Goal: Communication & Community: Answer question/provide support

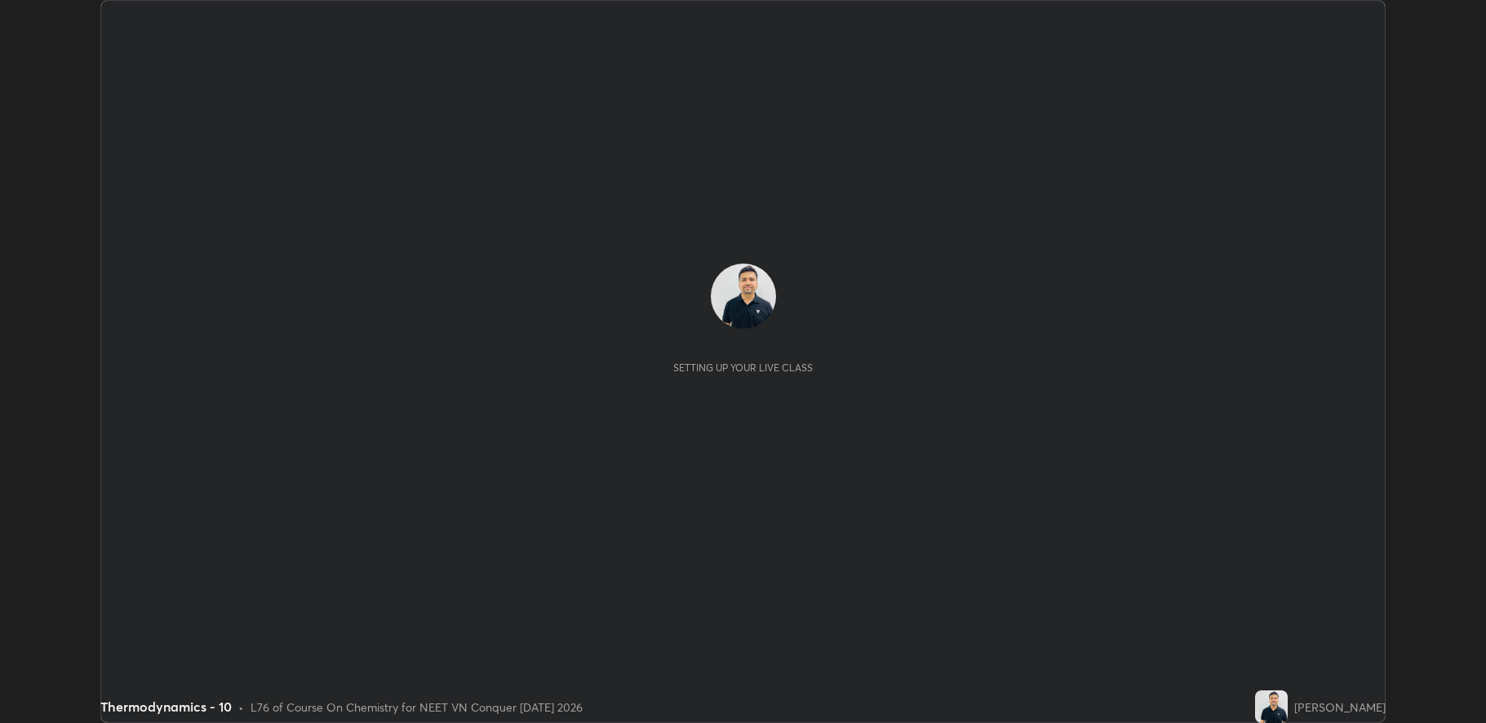
scroll to position [723, 1485]
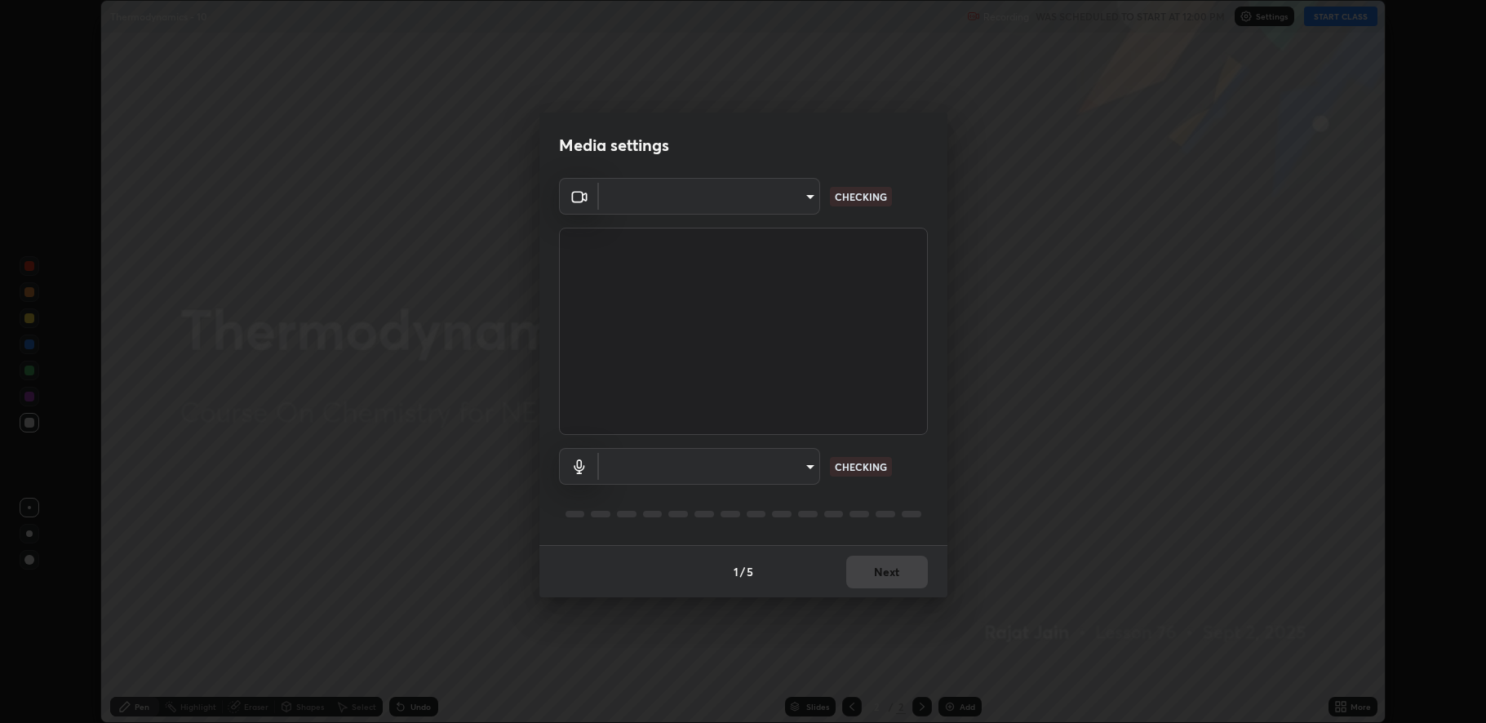
type input "fbf3bf66c54ebdc22d4a916e1eeea5187fc1625fd733ae2b86b360c30985395f"
type input "default"
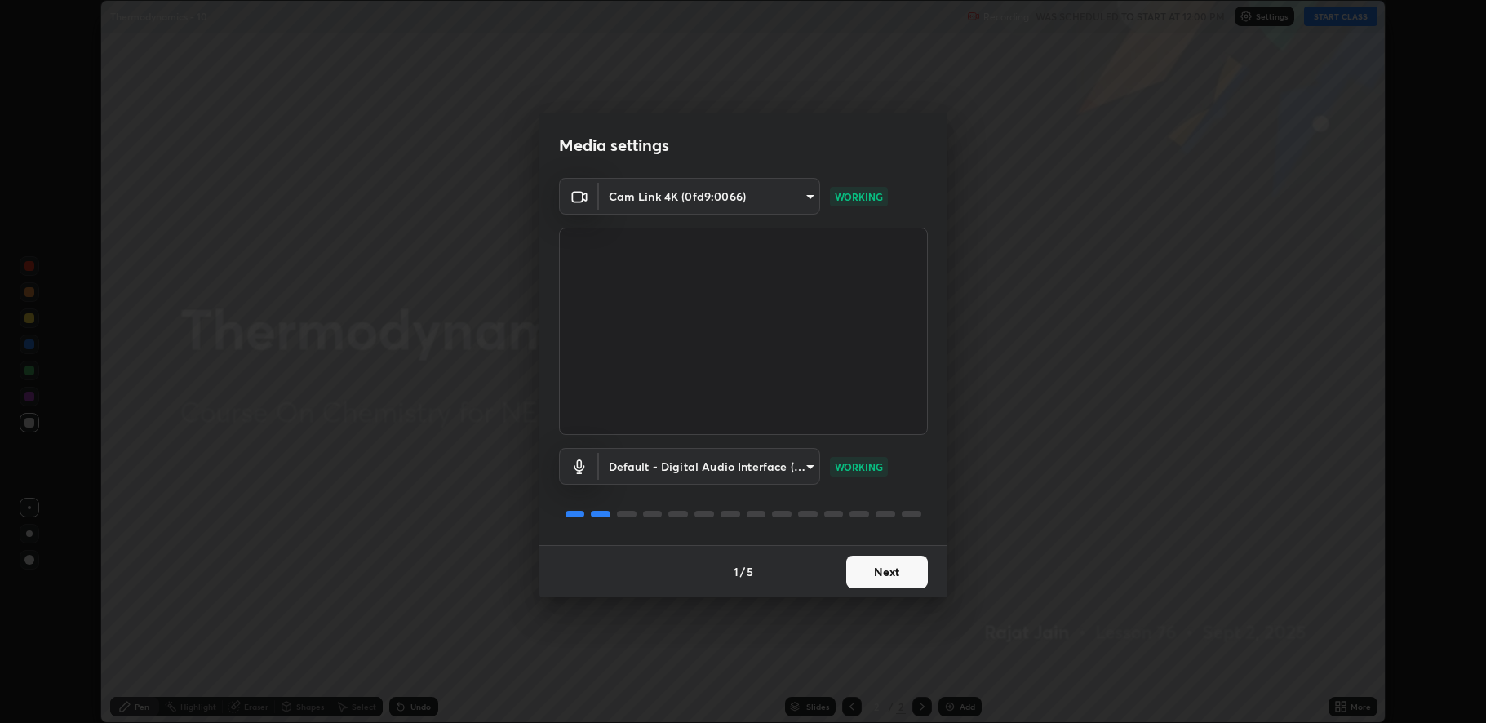
click at [891, 575] on button "Next" at bounding box center [887, 572] width 82 height 33
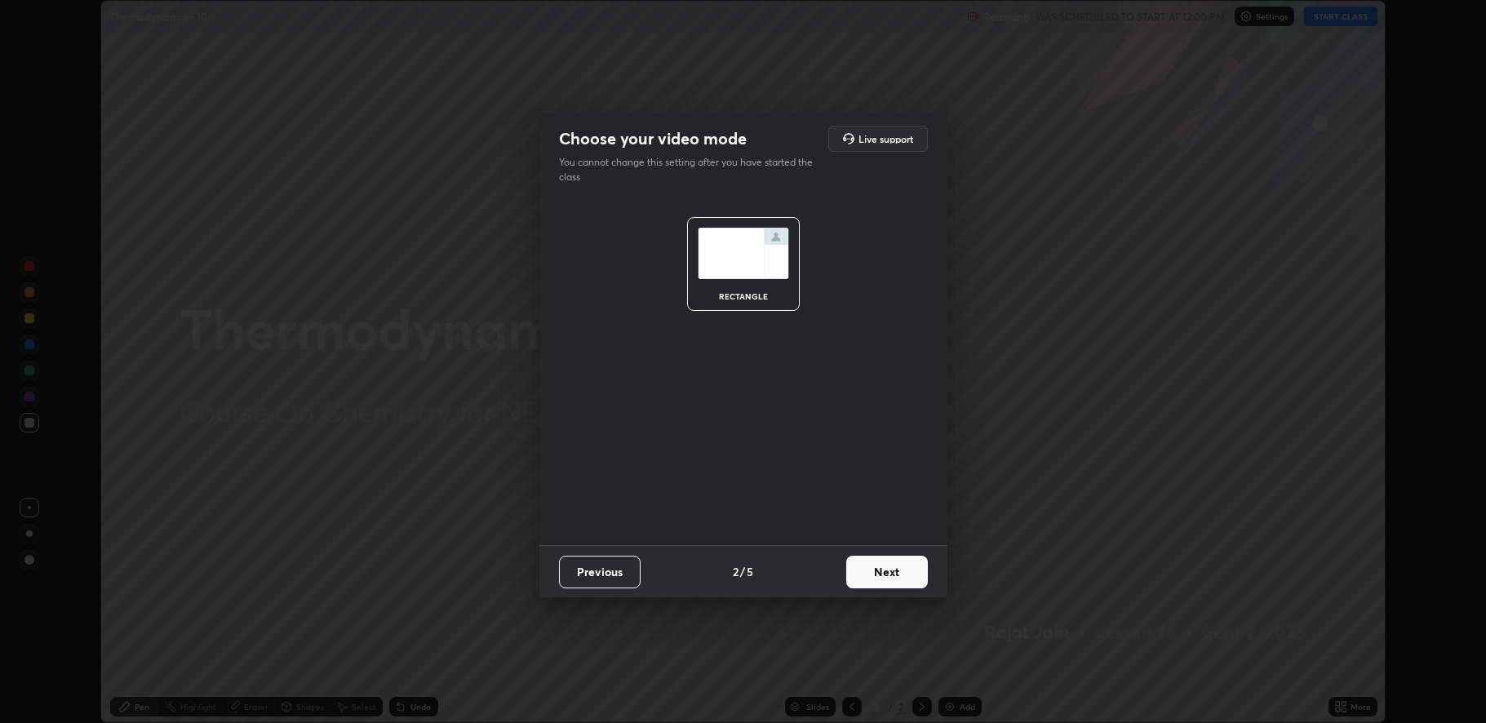
click at [893, 572] on button "Next" at bounding box center [887, 572] width 82 height 33
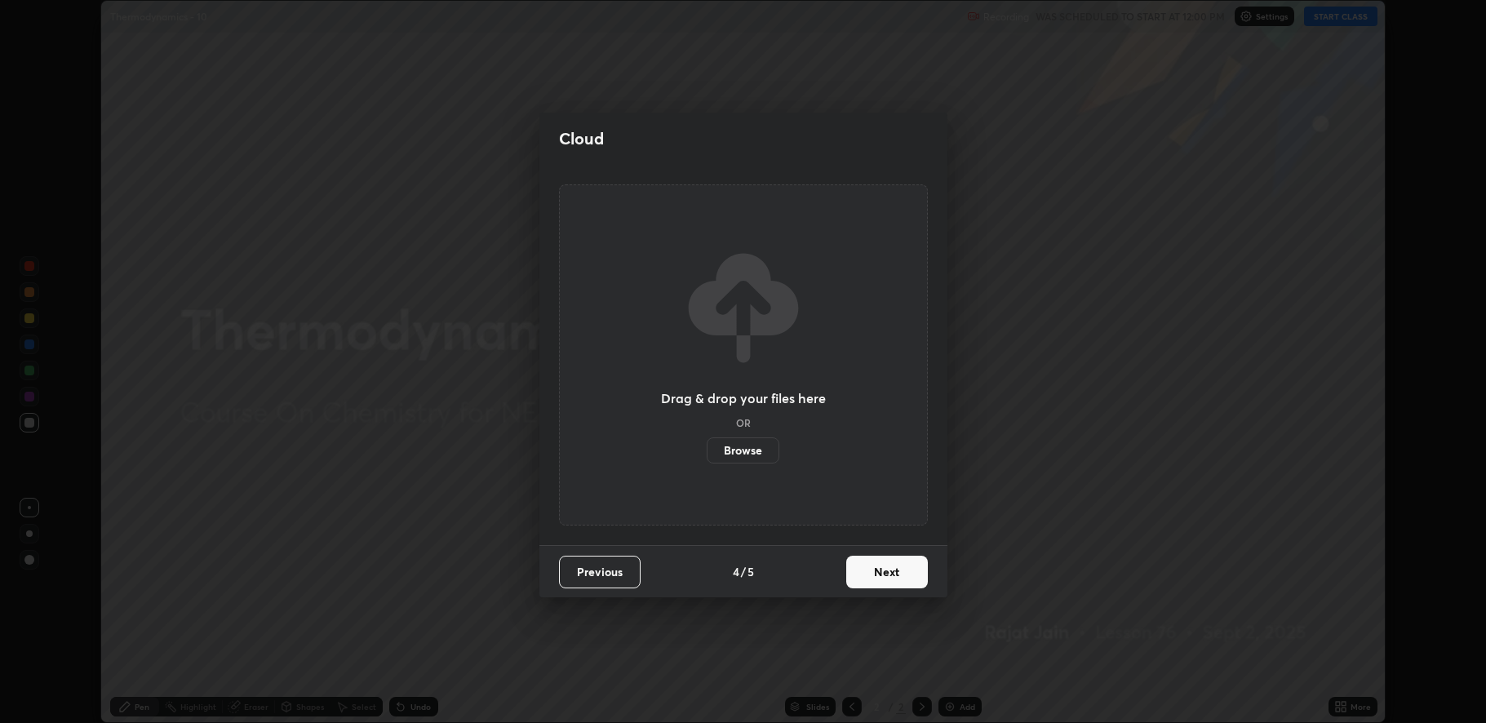
click at [882, 571] on button "Next" at bounding box center [887, 572] width 82 height 33
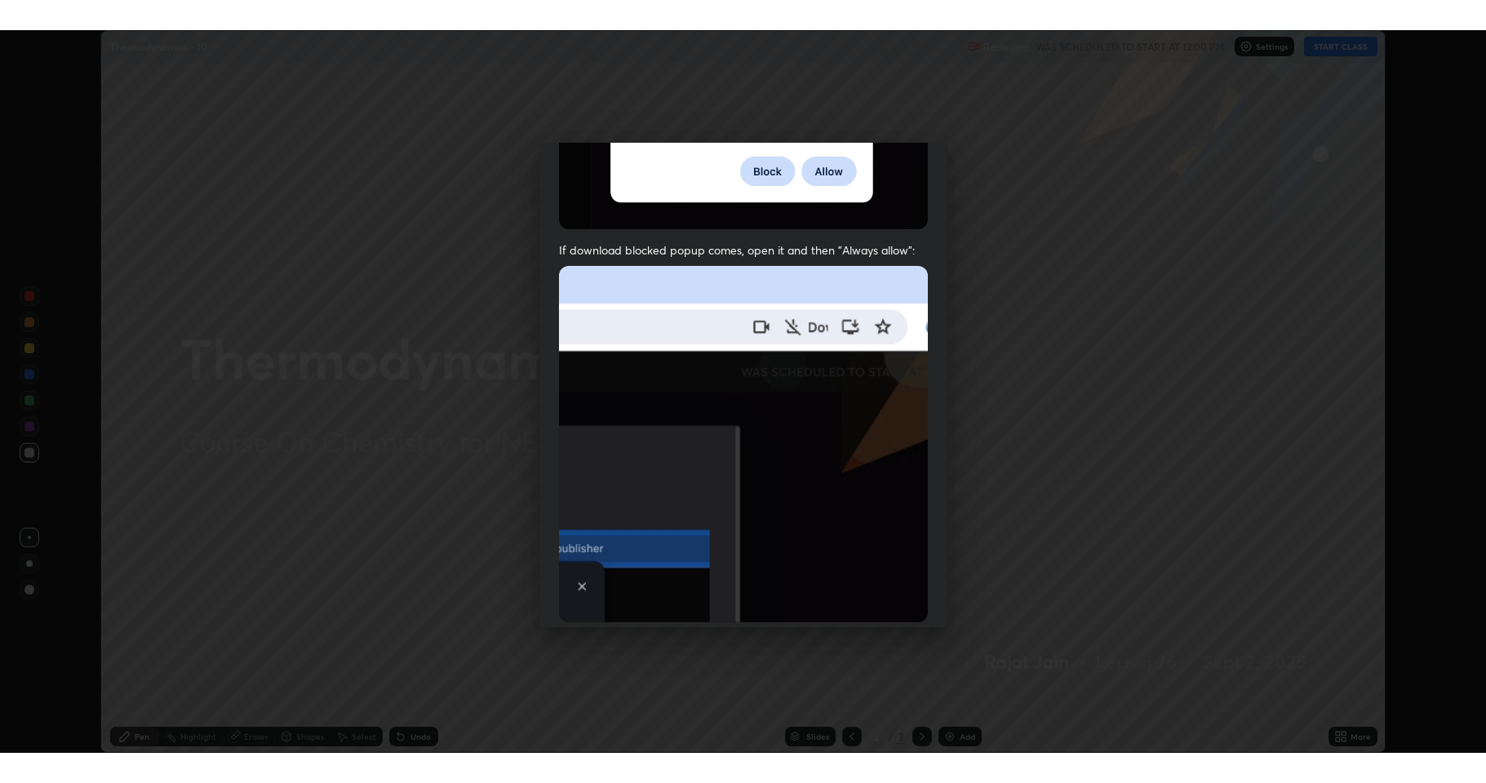
scroll to position [331, 0]
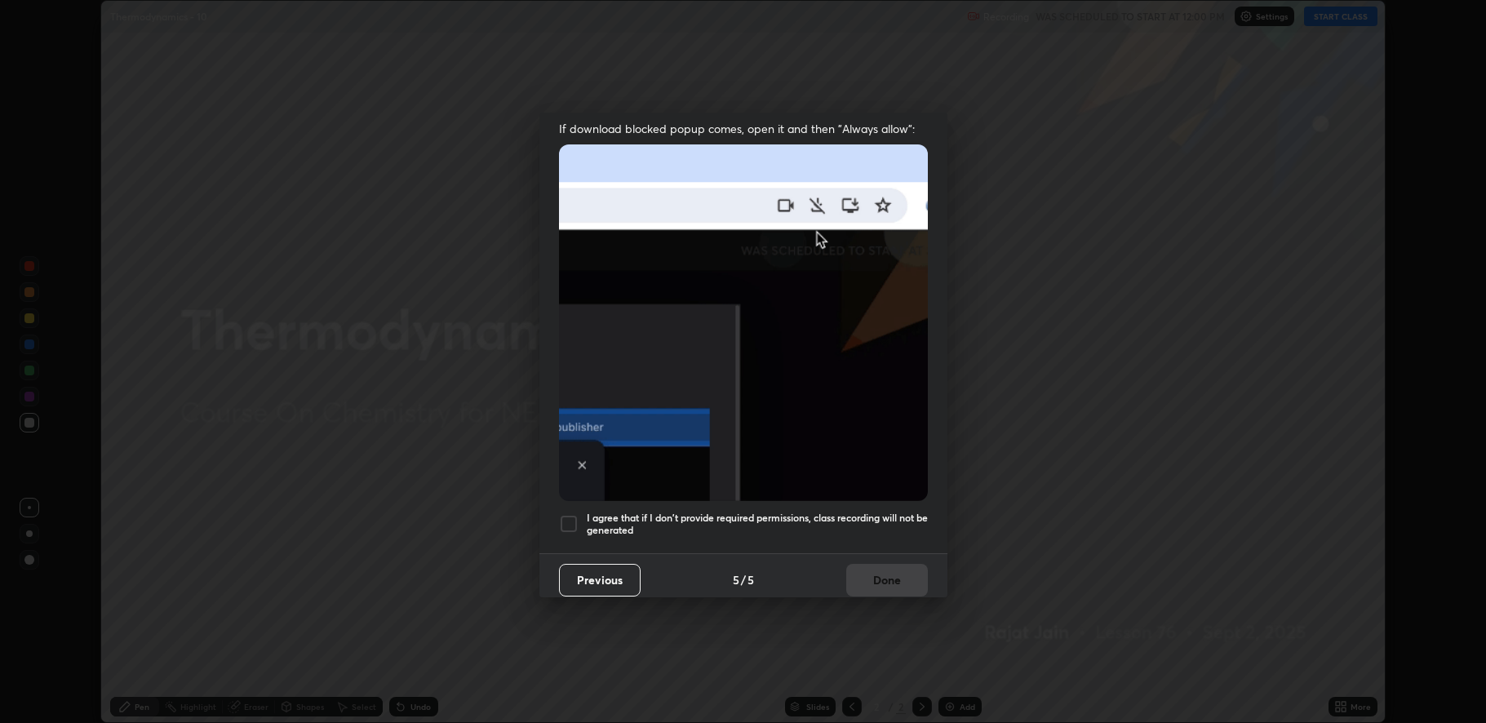
click at [567, 516] on div at bounding box center [569, 524] width 20 height 20
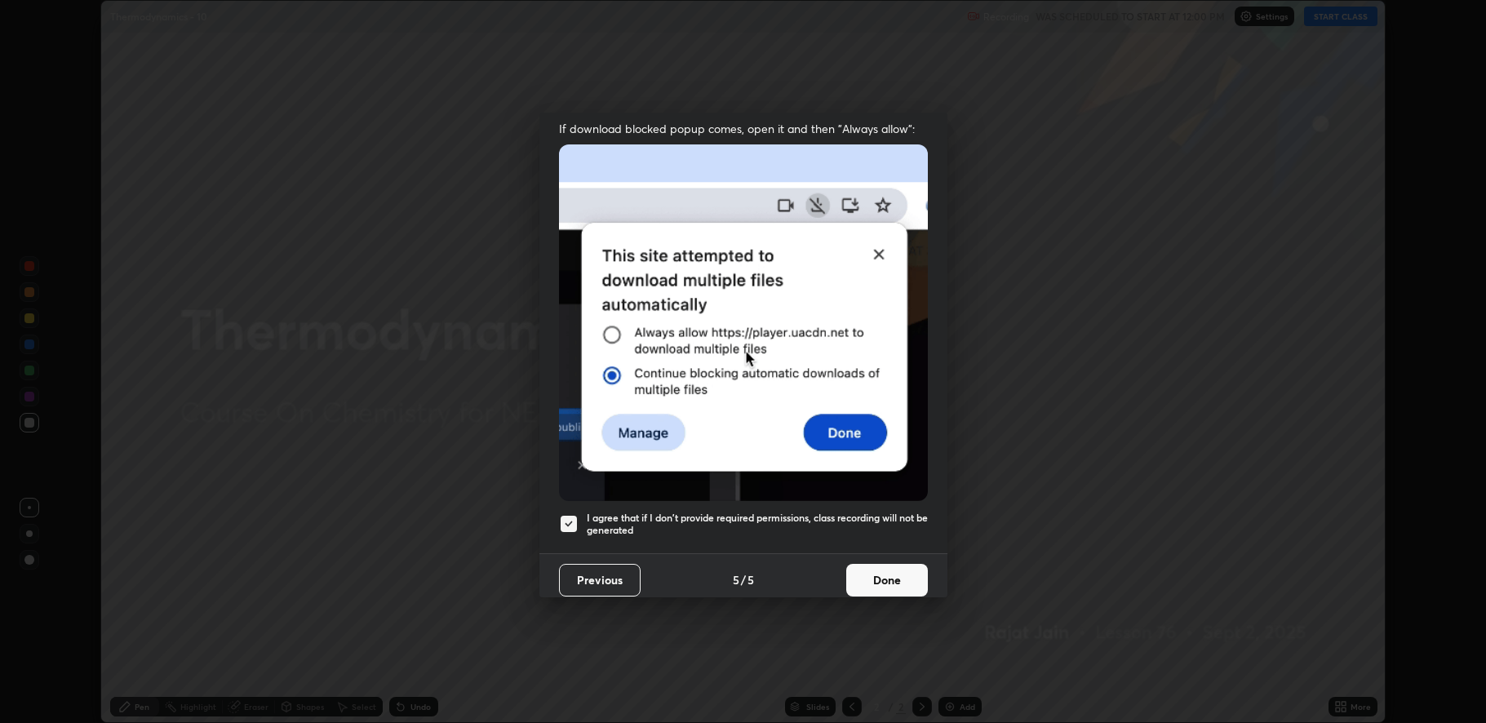
click at [876, 575] on button "Done" at bounding box center [887, 580] width 82 height 33
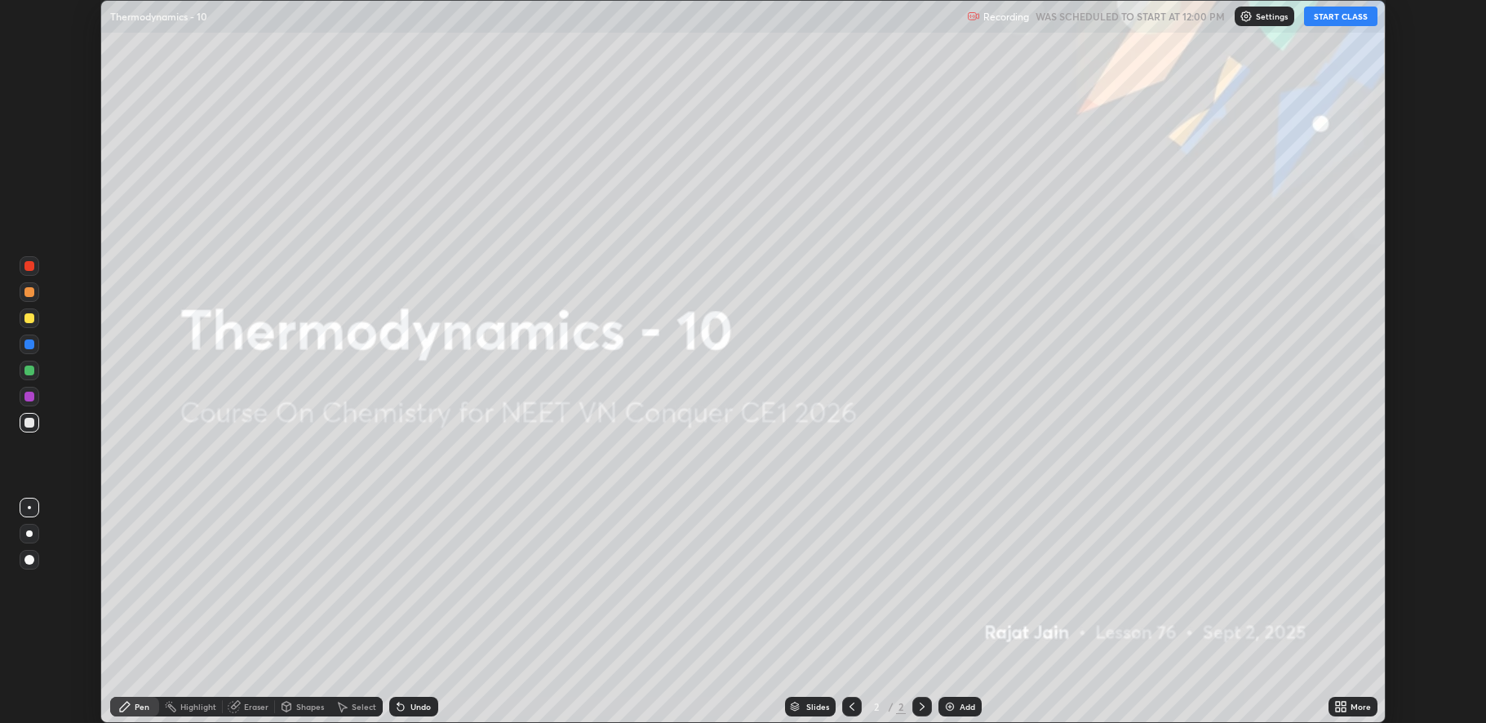
click at [1340, 22] on button "START CLASS" at bounding box center [1340, 17] width 73 height 20
click at [1350, 704] on div "More" at bounding box center [1353, 707] width 49 height 20
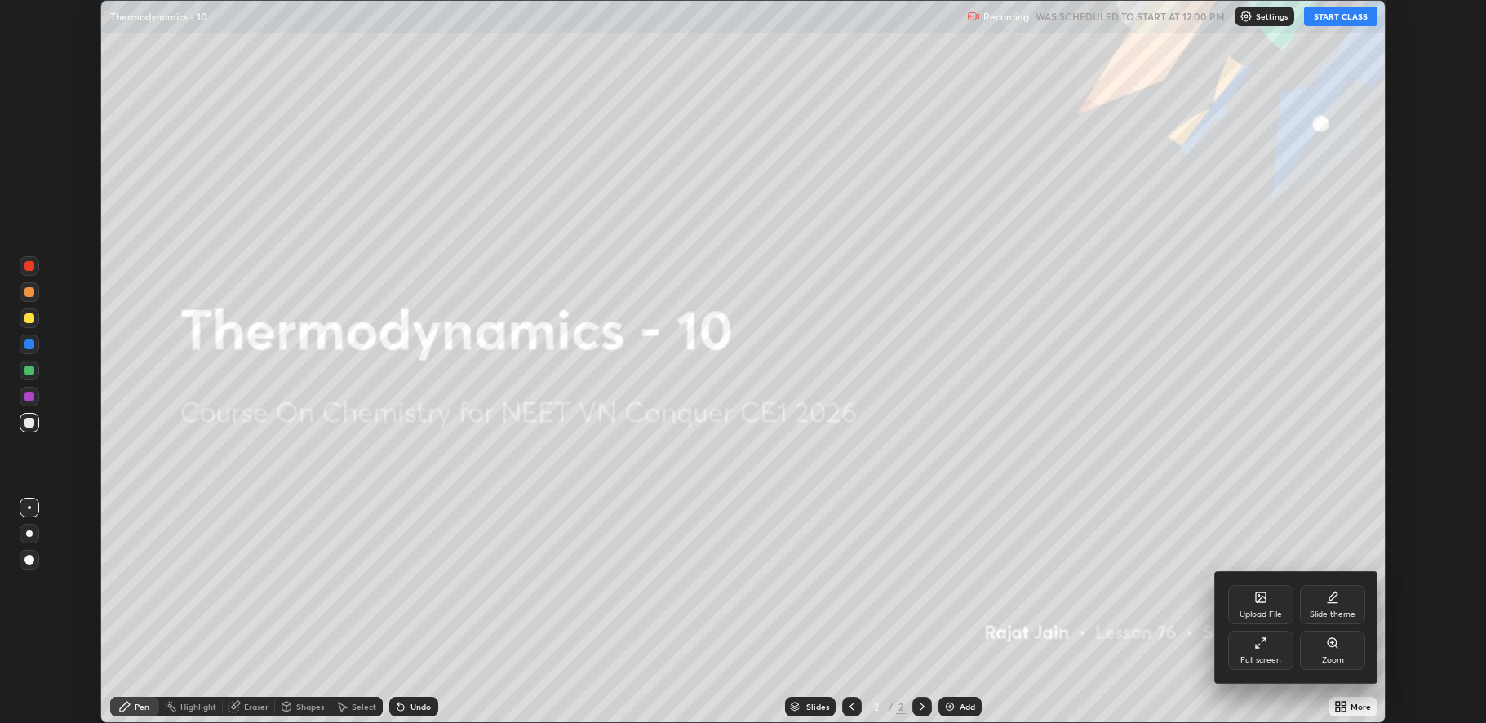
click at [1261, 650] on div "Full screen" at bounding box center [1260, 650] width 65 height 39
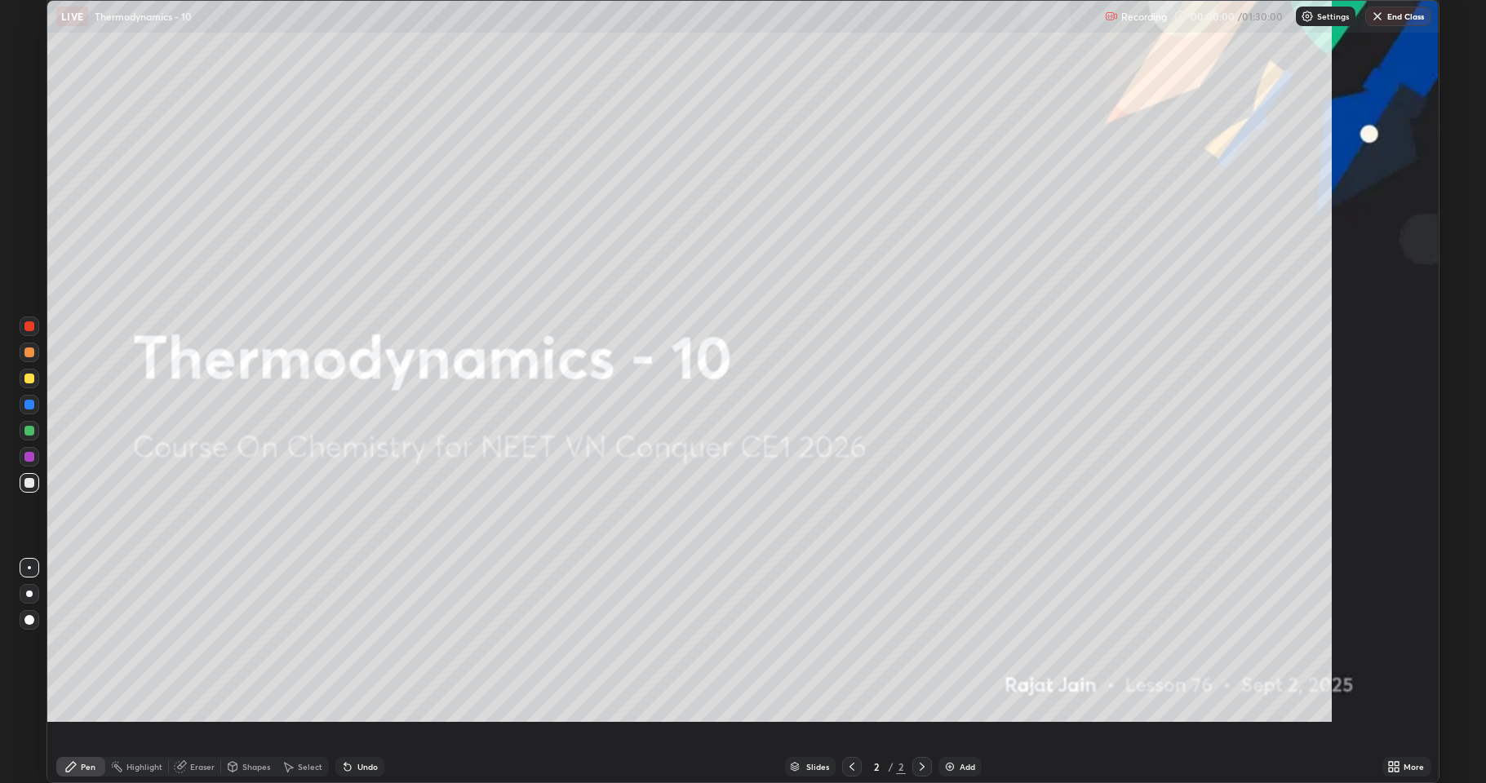
scroll to position [783, 1486]
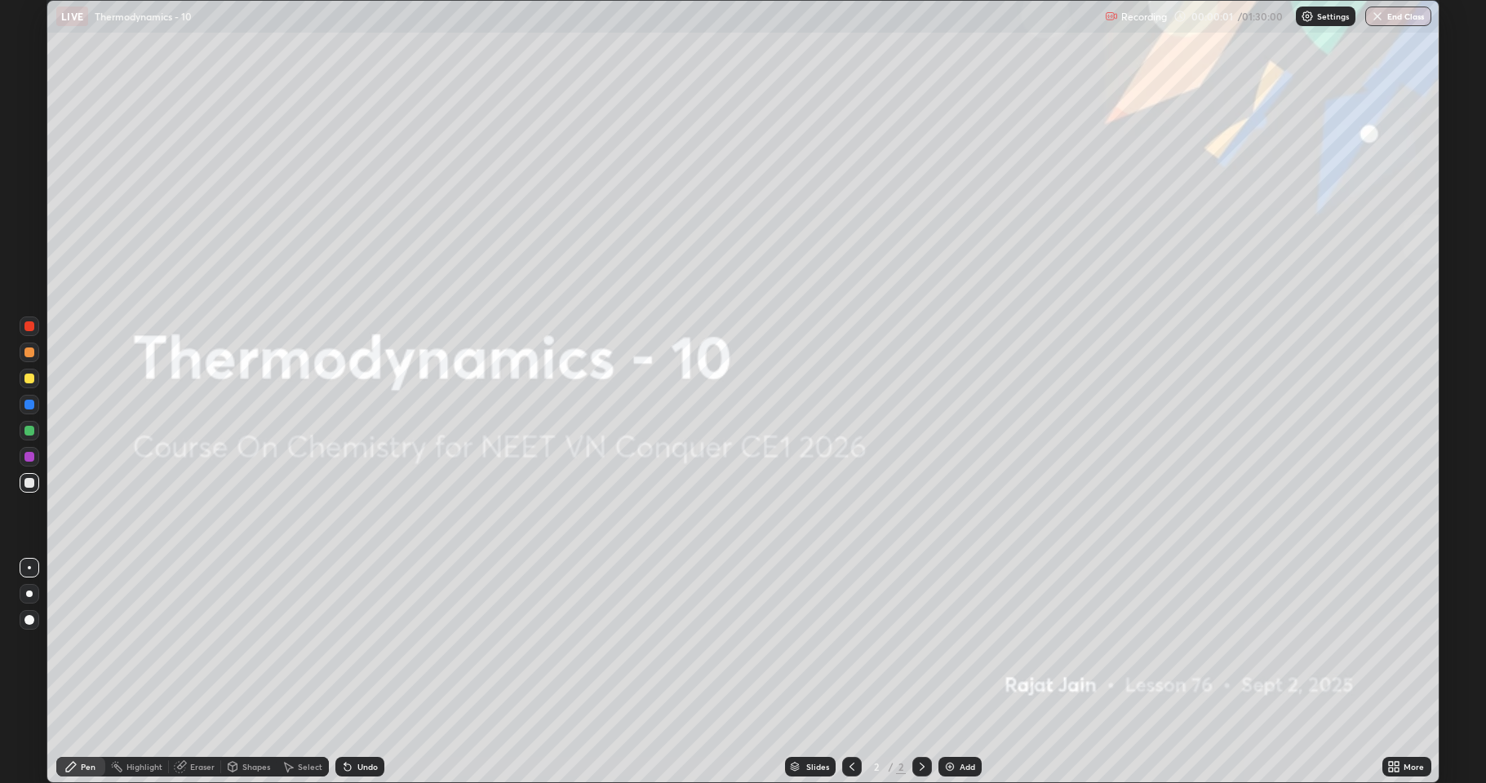
click at [954, 722] on img at bounding box center [949, 767] width 13 height 13
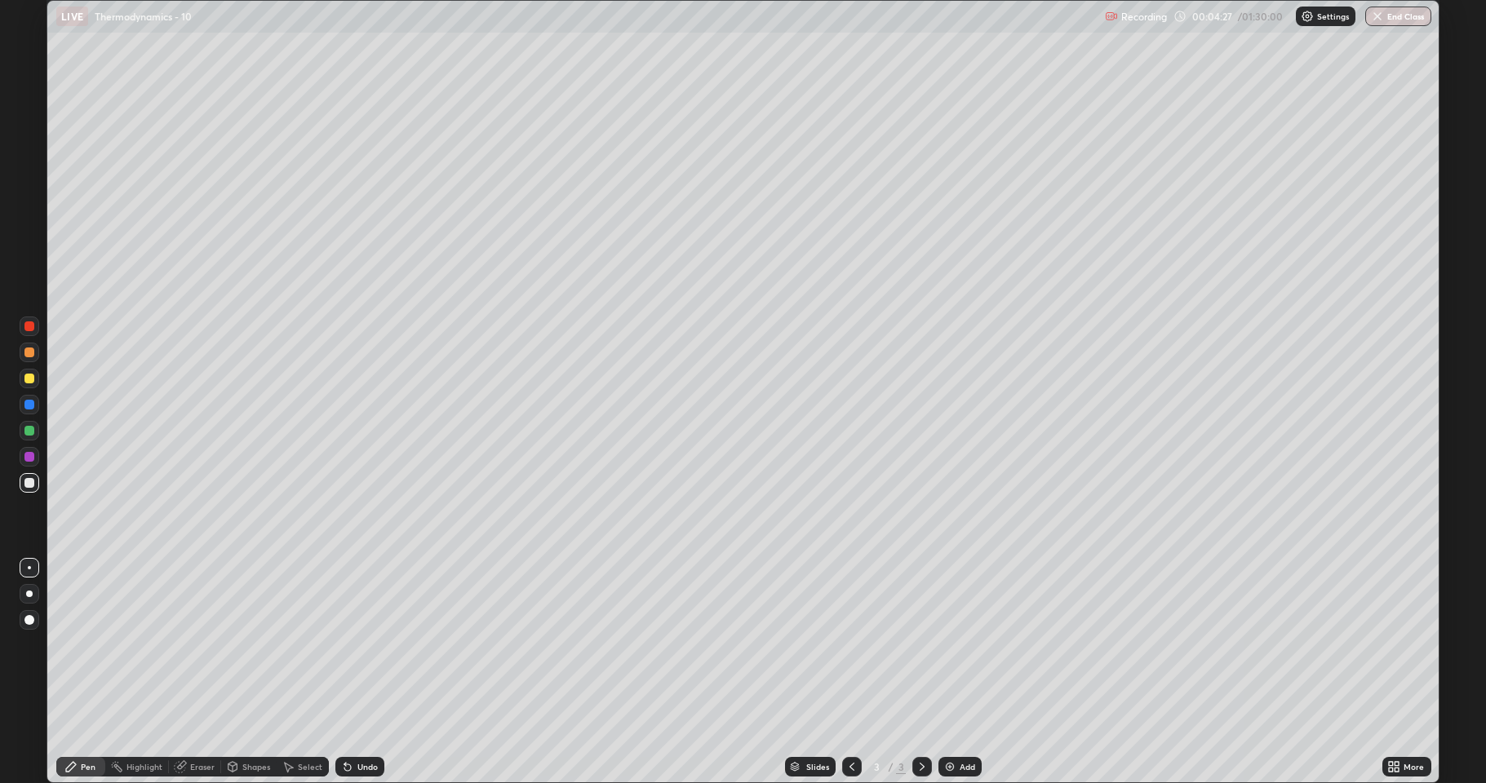
click at [370, 722] on div "Undo" at bounding box center [367, 767] width 20 height 8
click at [346, 722] on icon at bounding box center [347, 768] width 7 height 7
click at [952, 722] on img at bounding box center [949, 767] width 13 height 13
click at [960, 722] on div "Add" at bounding box center [968, 767] width 16 height 8
click at [357, 722] on div "Undo" at bounding box center [367, 767] width 20 height 8
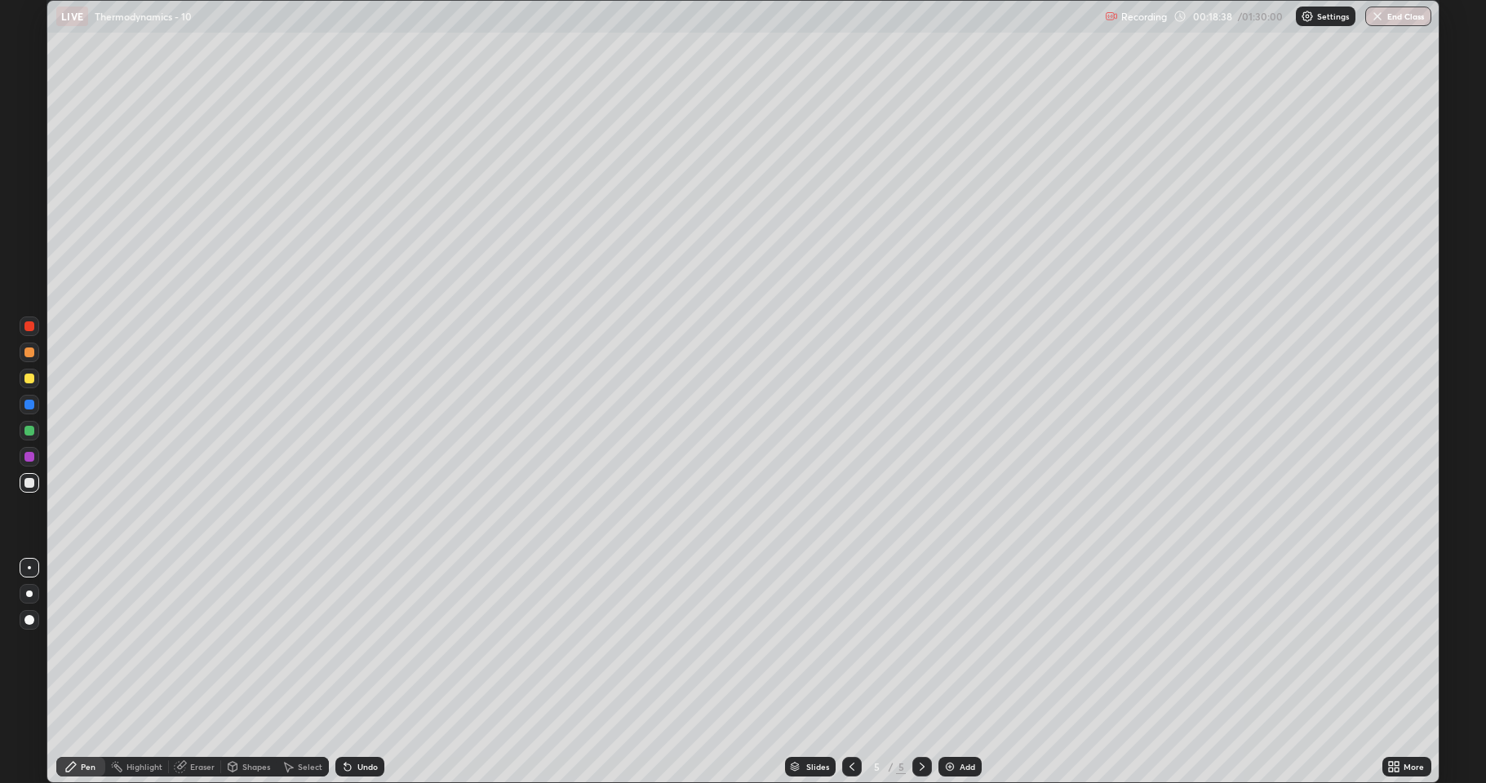
click at [954, 722] on img at bounding box center [949, 767] width 13 height 13
click at [969, 722] on div "Add" at bounding box center [959, 767] width 43 height 20
click at [843, 722] on div at bounding box center [852, 767] width 20 height 20
click at [923, 722] on icon at bounding box center [922, 767] width 13 height 13
click at [357, 722] on div "Undo" at bounding box center [359, 767] width 49 height 20
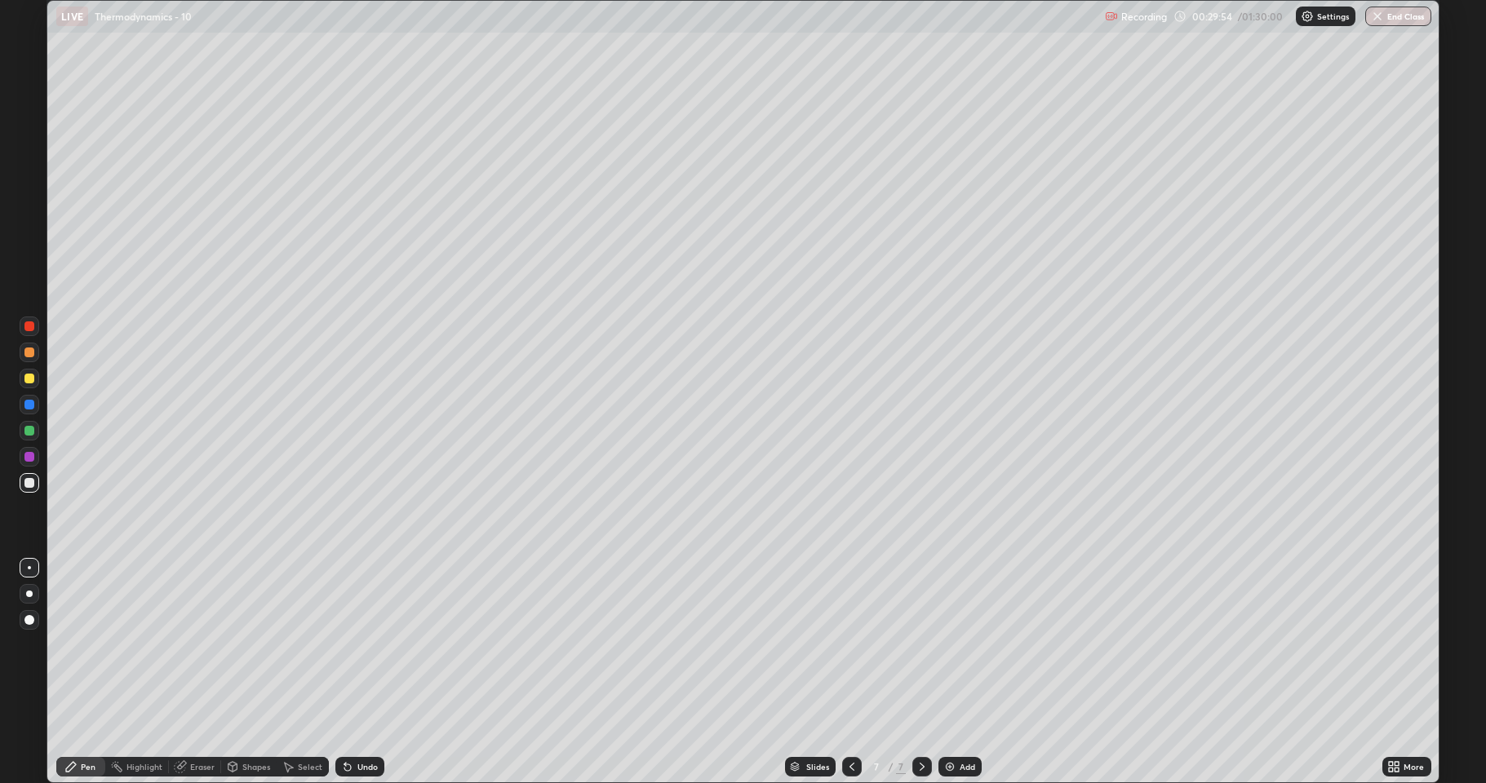
click at [356, 722] on div "Undo" at bounding box center [359, 767] width 49 height 20
click at [366, 722] on div "Undo" at bounding box center [359, 767] width 49 height 20
click at [345, 722] on icon at bounding box center [347, 768] width 7 height 7
click at [850, 722] on icon at bounding box center [852, 767] width 5 height 8
click at [966, 722] on div "Add" at bounding box center [968, 767] width 16 height 8
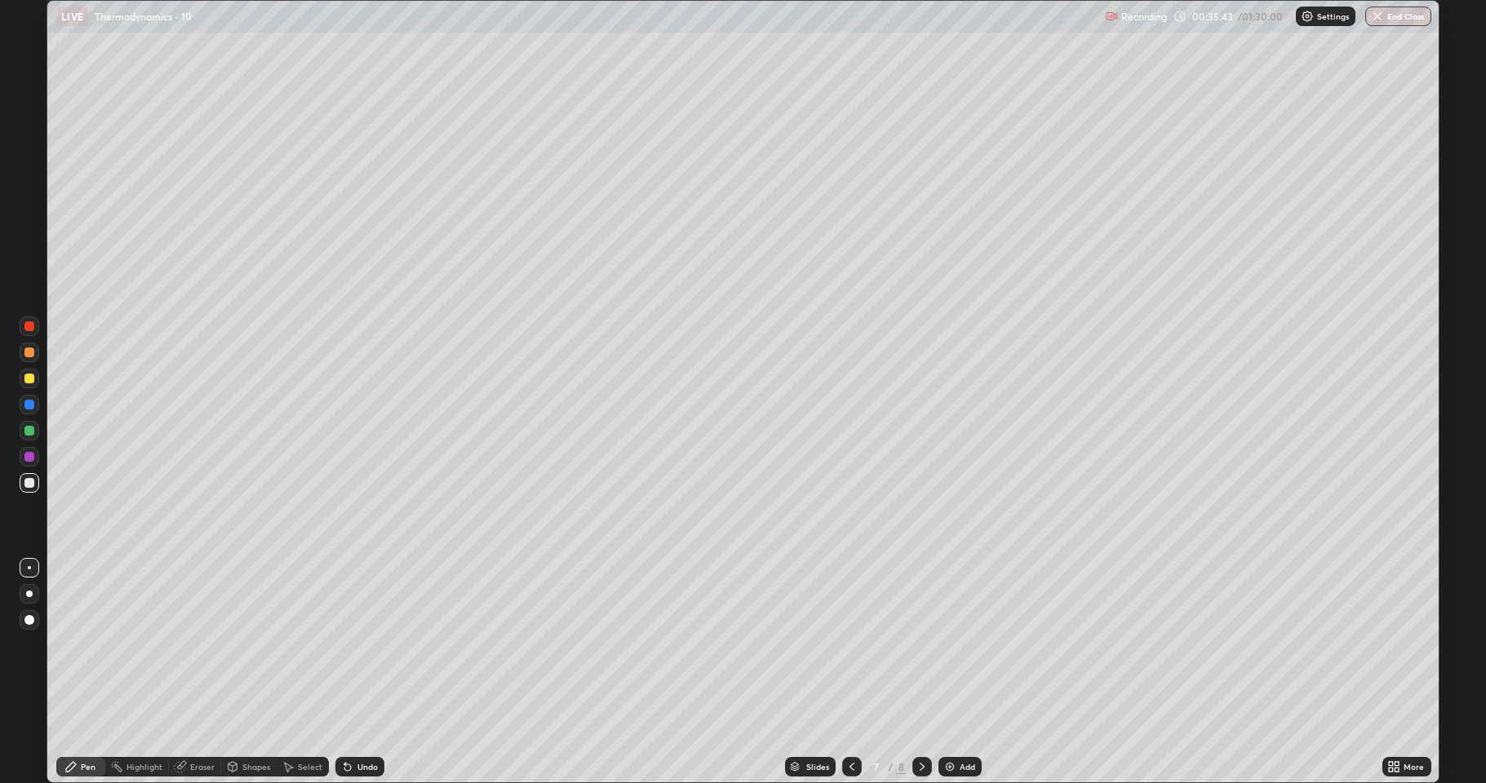
click at [357, 722] on div "Undo" at bounding box center [367, 767] width 20 height 8
click at [959, 722] on div "Add" at bounding box center [959, 767] width 43 height 20
click at [958, 722] on div "Add" at bounding box center [959, 767] width 43 height 20
click at [953, 722] on img at bounding box center [950, 767] width 13 height 13
click at [850, 722] on icon at bounding box center [851, 767] width 13 height 13
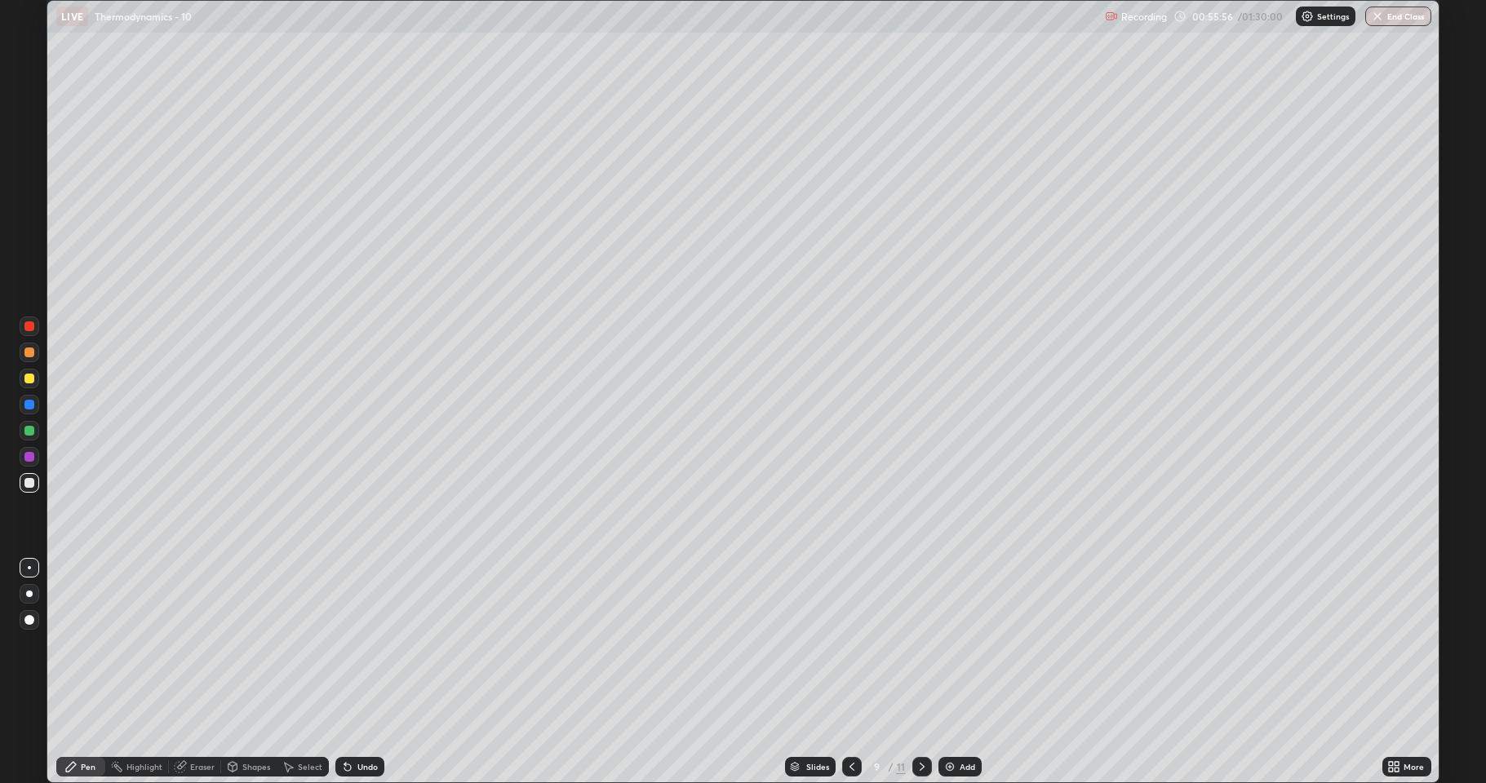
click at [921, 722] on icon at bounding box center [922, 767] width 13 height 13
click at [353, 722] on div "Undo" at bounding box center [359, 767] width 49 height 20
click at [349, 722] on icon at bounding box center [347, 768] width 7 height 7
click at [956, 722] on div "Add" at bounding box center [959, 767] width 43 height 20
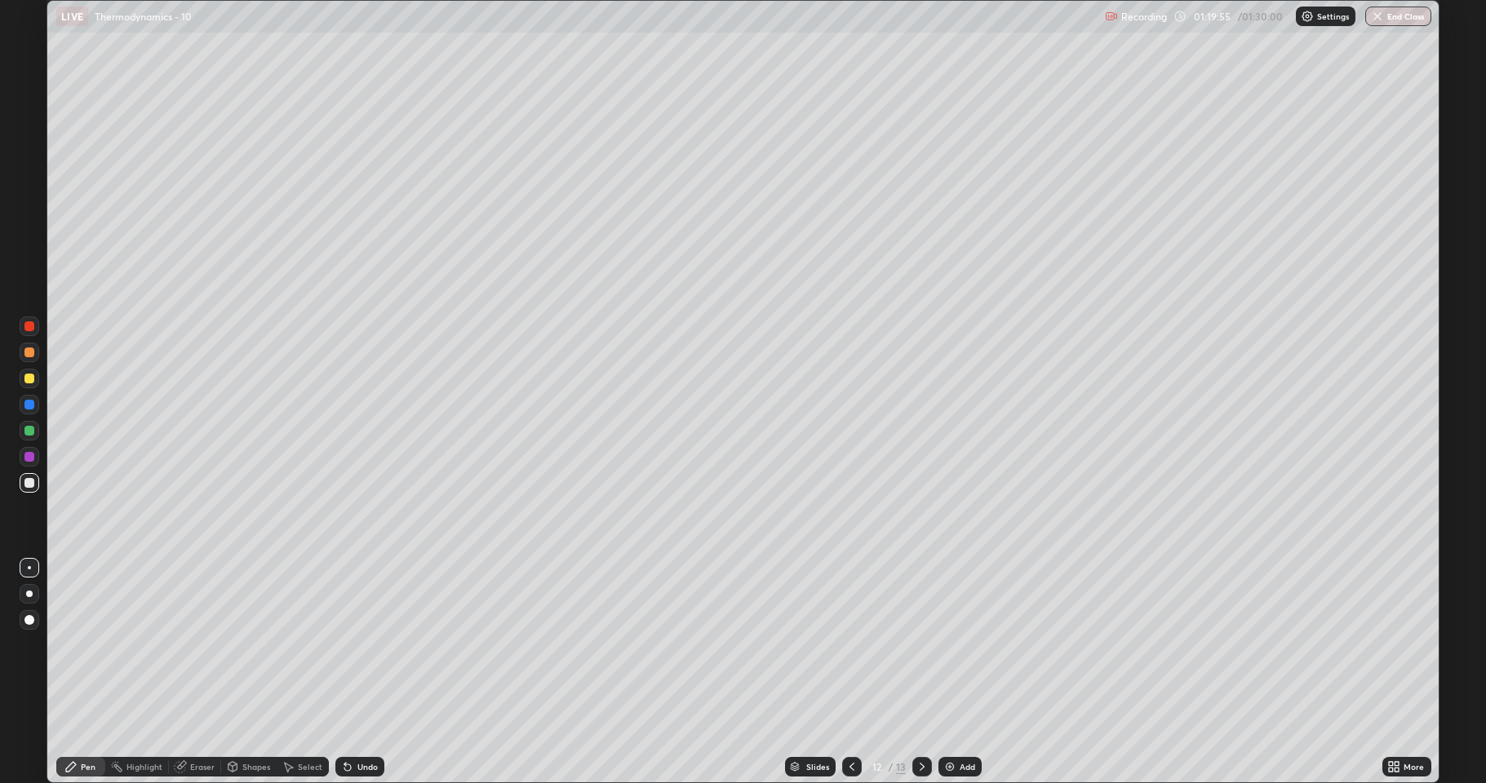
click at [966, 722] on div "Add" at bounding box center [968, 767] width 16 height 8
click at [198, 722] on div "Eraser" at bounding box center [195, 767] width 52 height 20
click at [100, 722] on div "Pen" at bounding box center [80, 767] width 49 height 20
click at [188, 722] on div "Eraser" at bounding box center [195, 767] width 52 height 20
click at [84, 722] on div "Pen" at bounding box center [88, 767] width 15 height 8
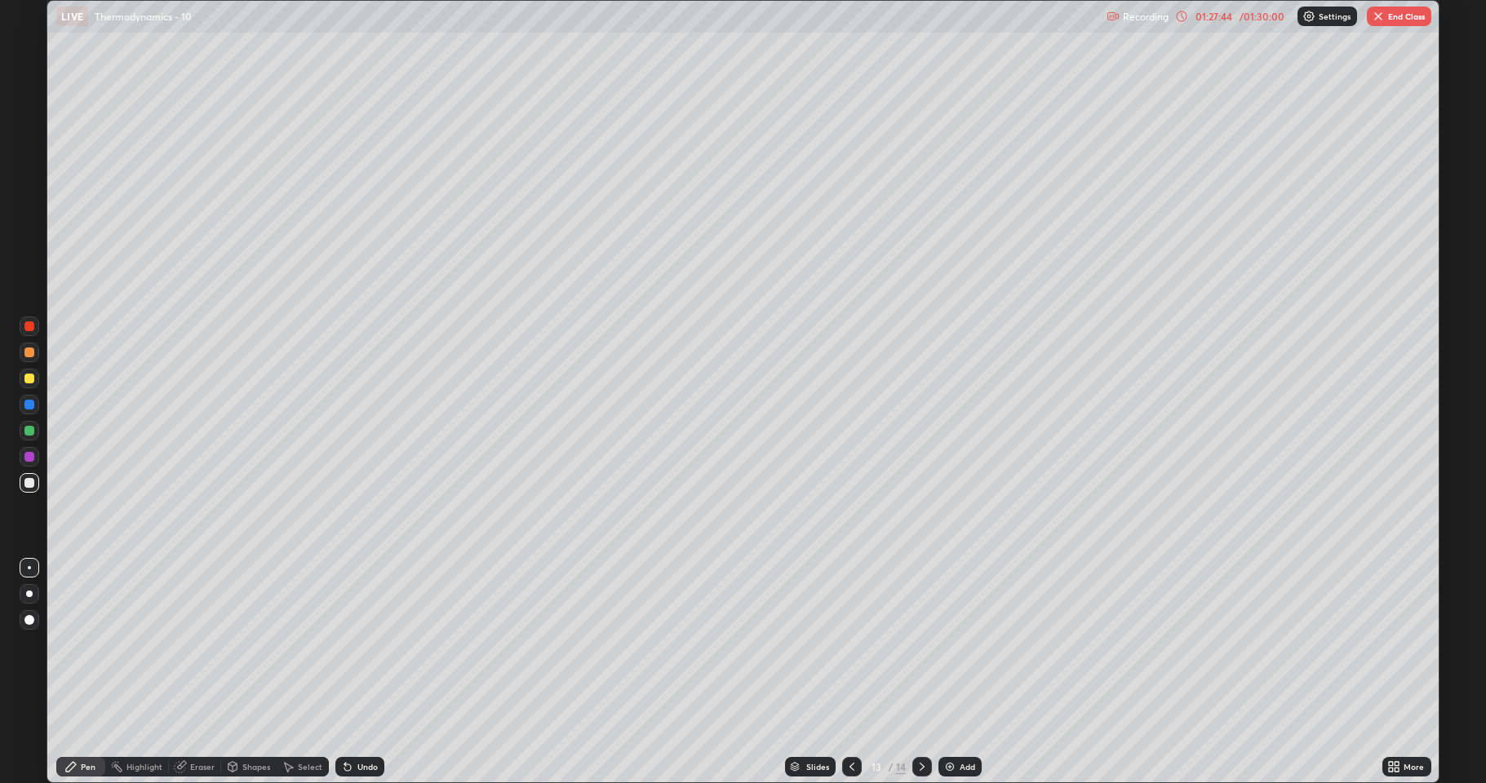
click at [1391, 20] on button "End Class" at bounding box center [1399, 17] width 64 height 20
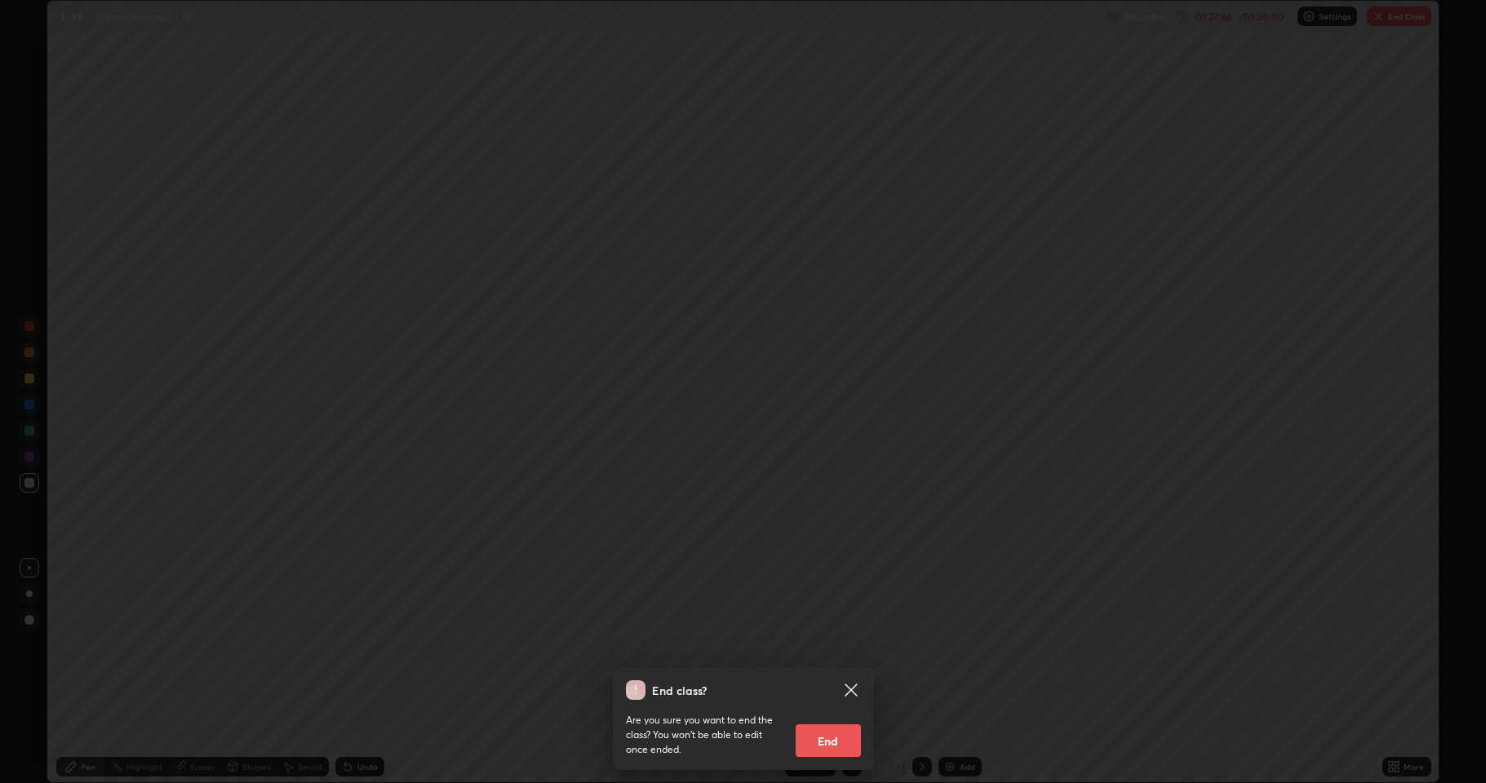
click at [829, 722] on button "End" at bounding box center [828, 741] width 65 height 33
